Goal: Task Accomplishment & Management: Use online tool/utility

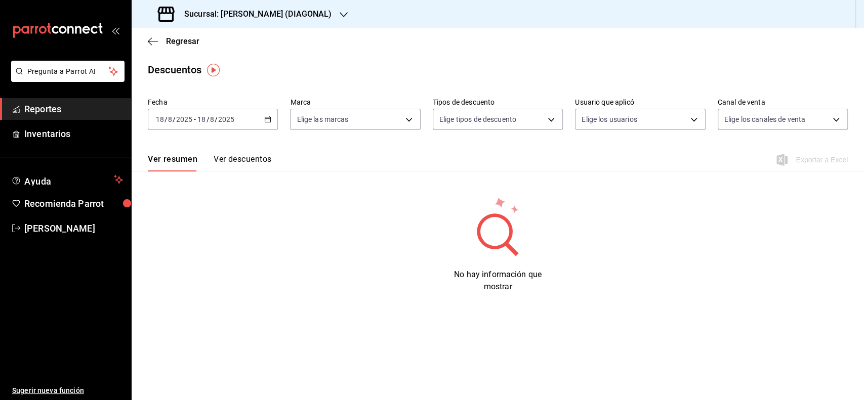
click at [182, 47] on div "Regresar" at bounding box center [498, 41] width 732 height 26
click at [183, 45] on span "Regresar" at bounding box center [182, 41] width 33 height 10
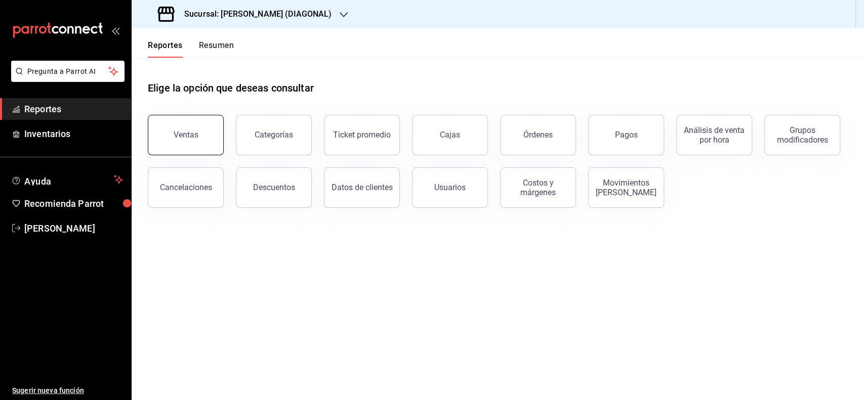
click at [214, 118] on button "Ventas" at bounding box center [186, 135] width 76 height 40
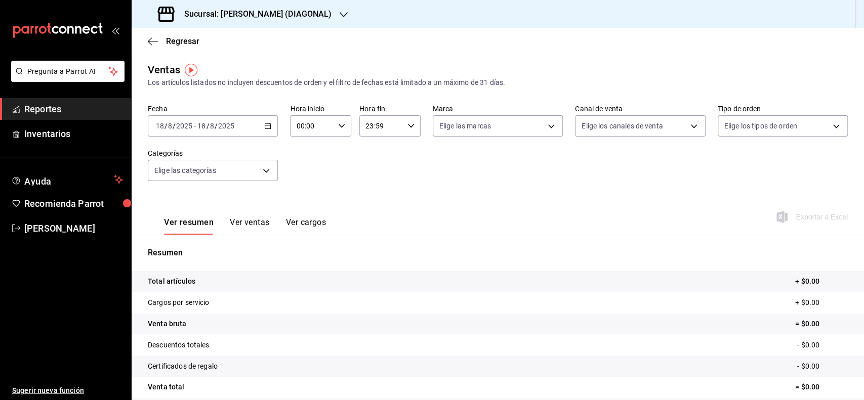
click at [257, 129] on div "2025-08-18 18 / 8 / 2025 - 2025-08-18 18 / 8 / 2025" at bounding box center [213, 125] width 130 height 21
click at [195, 237] on li "Rango de fechas" at bounding box center [195, 247] width 95 height 23
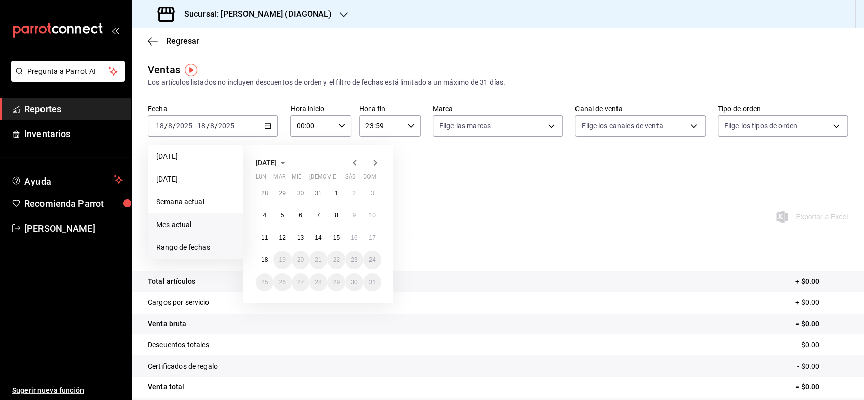
click at [172, 221] on span "Mes actual" at bounding box center [195, 225] width 78 height 11
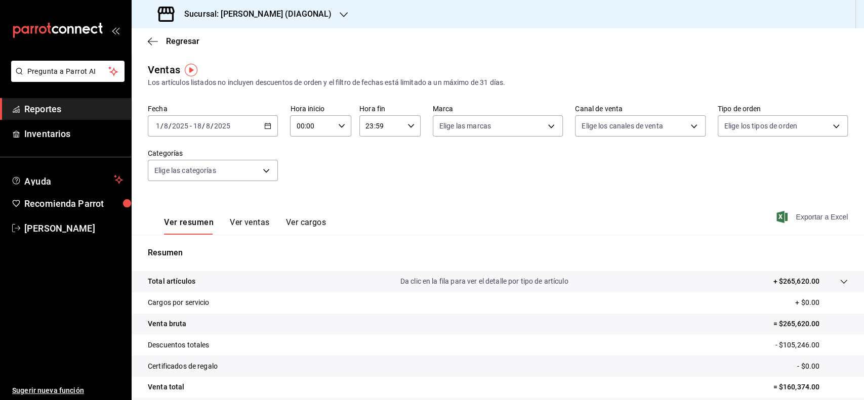
click at [786, 216] on span "Exportar a Excel" at bounding box center [813, 217] width 69 height 12
drag, startPoint x: 617, startPoint y: 30, endPoint x: 708, endPoint y: 43, distance: 91.9
click at [708, 43] on div "Regresar" at bounding box center [498, 41] width 732 height 26
click at [646, 129] on body "Pregunta a Parrot AI Reportes Inventarios Ayuda Recomienda Parrot Tomas Fuentes…" at bounding box center [432, 200] width 864 height 400
click at [491, 164] on div at bounding box center [432, 200] width 864 height 400
